Goal: Transaction & Acquisition: Purchase product/service

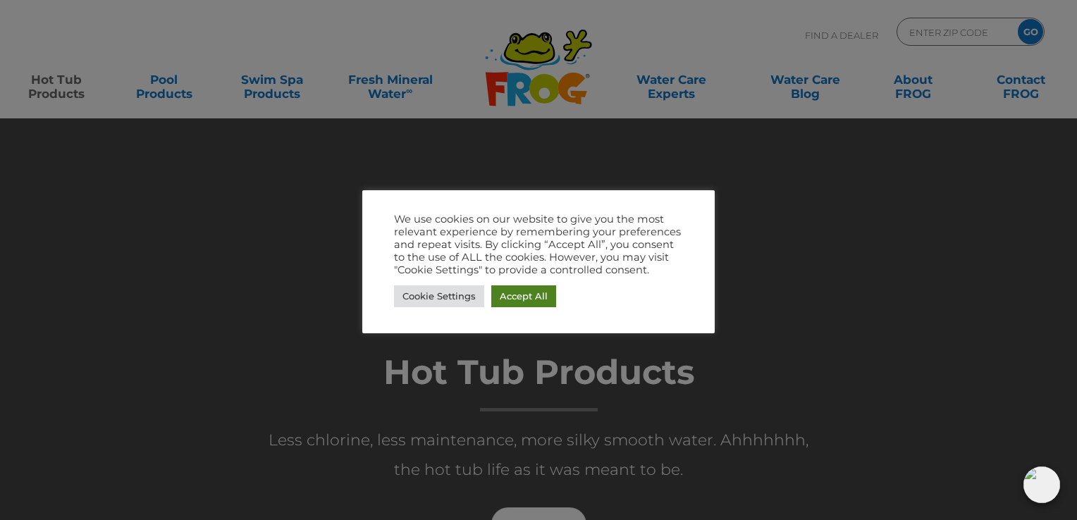
click at [529, 298] on link "Accept All" at bounding box center [523, 296] width 65 height 22
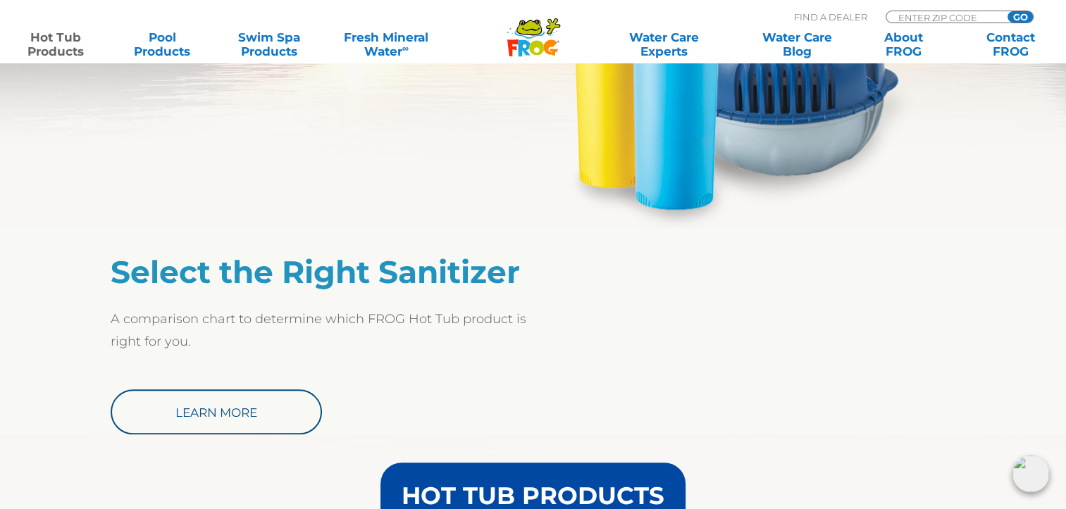
scroll to position [705, 0]
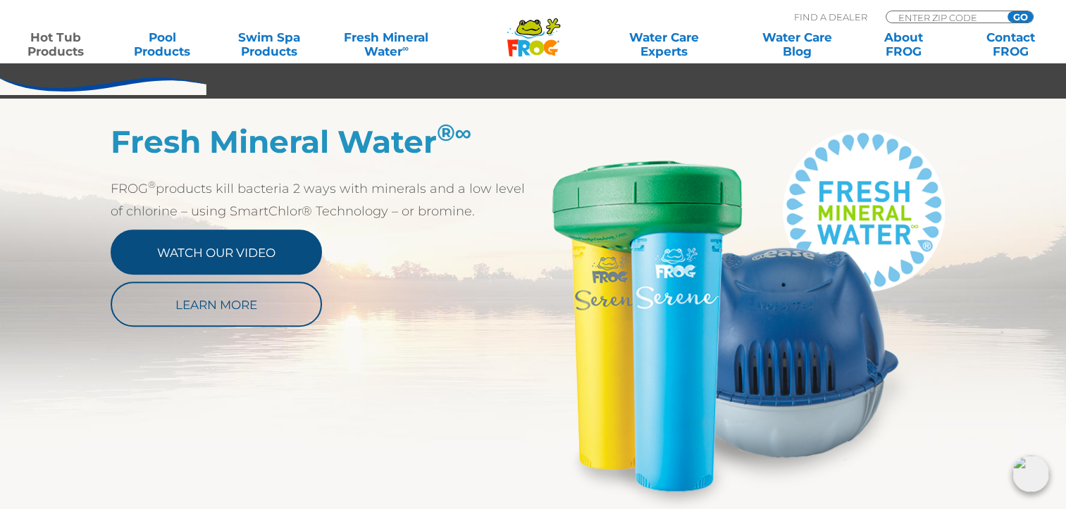
click at [226, 259] on link "Watch Our Video" at bounding box center [216, 252] width 211 height 45
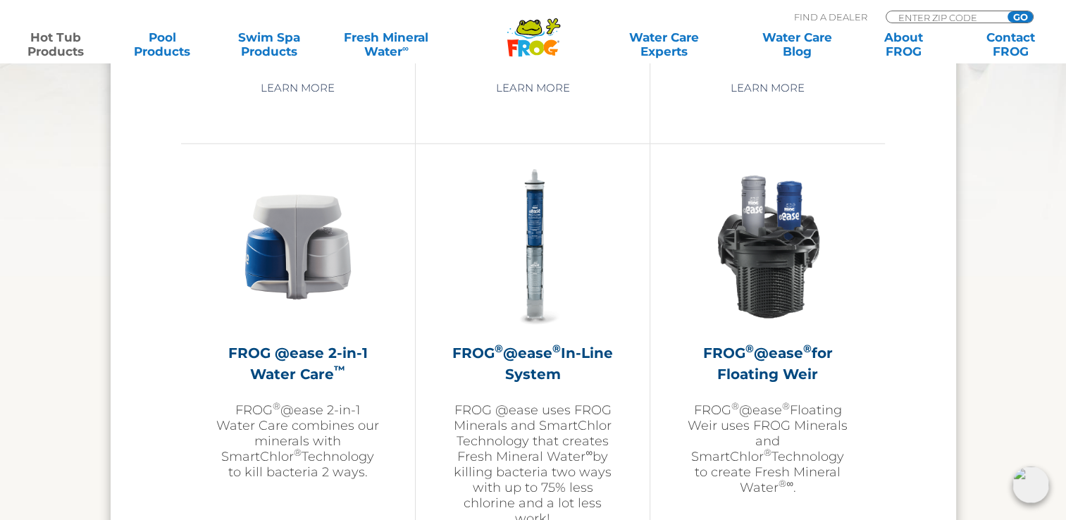
scroll to position [2044, 0]
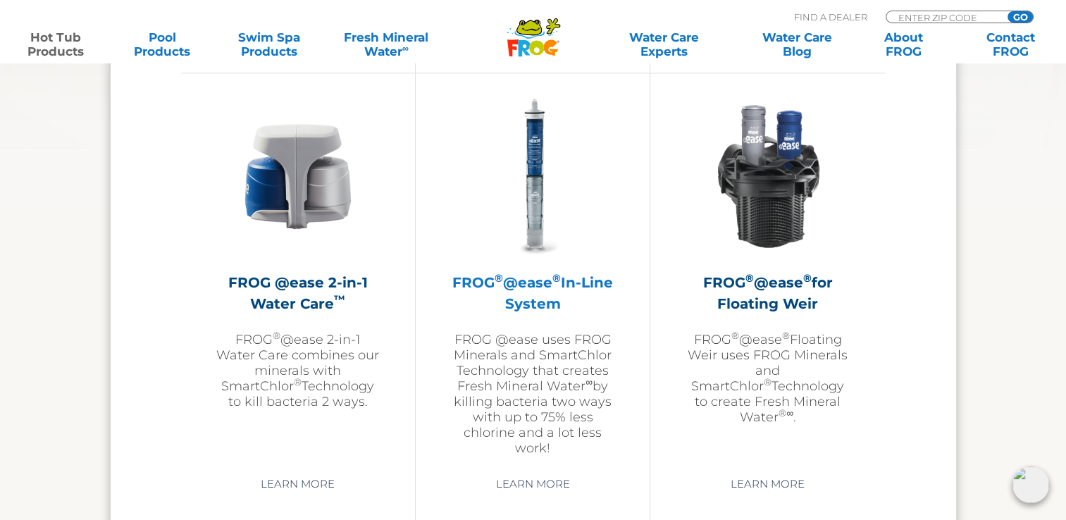
click at [536, 230] on img at bounding box center [532, 175] width 163 height 163
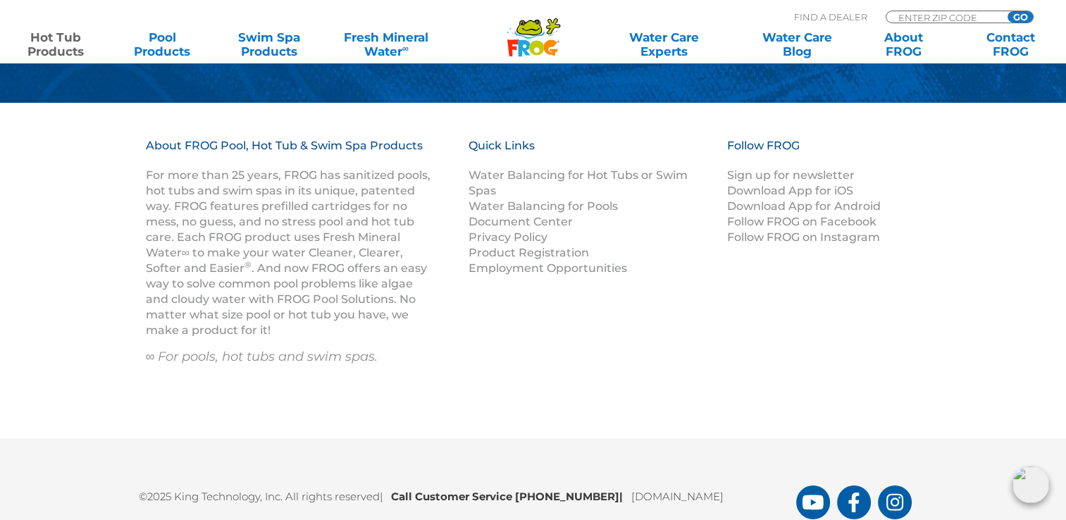
scroll to position [4807, 0]
